Goal: Find specific page/section: Find specific page/section

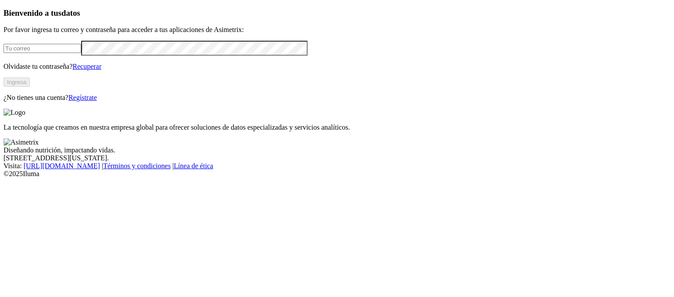
click at [42, 58] on div "Bienvenido a tus datos Por favor ingresa tu correo y contraseña para acceder a …" at bounding box center [337, 54] width 667 height 93
click at [39, 53] on input "email" at bounding box center [43, 48] width 78 height 9
type input "[PERSON_NAME][EMAIL_ADDRESS][PERSON_NAME][DOMAIN_NAME]"
click input "submit" at bounding box center [0, 0] width 0 height 0
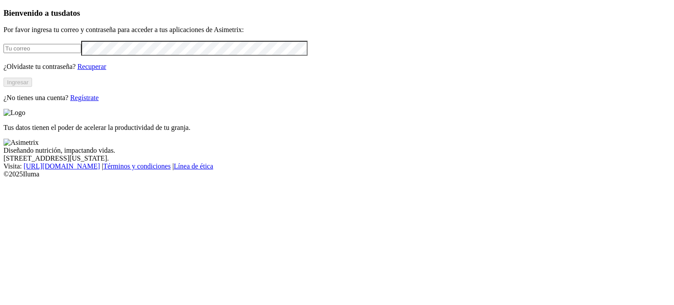
type input "[PERSON_NAME][EMAIL_ADDRESS][PERSON_NAME][DOMAIN_NAME]"
click at [32, 87] on button "Ingresar" at bounding box center [18, 82] width 29 height 9
